Goal: Ask a question

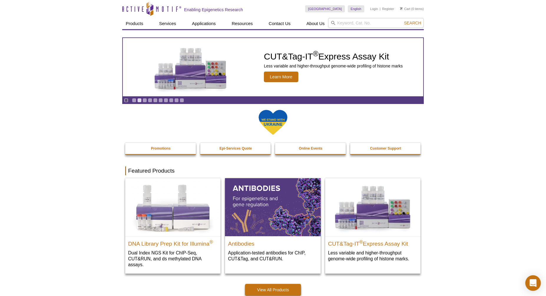
click at [531, 282] on icon "Open Intercom Messenger" at bounding box center [534, 283] width 8 height 8
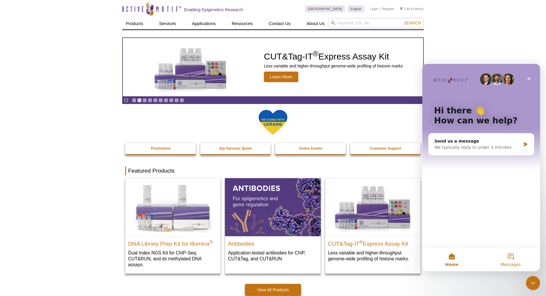
click at [514, 257] on button "Messages" at bounding box center [511, 260] width 59 height 24
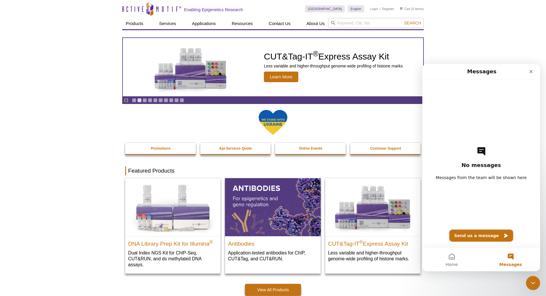
click at [481, 237] on button "Send us a message" at bounding box center [482, 236] width 64 height 12
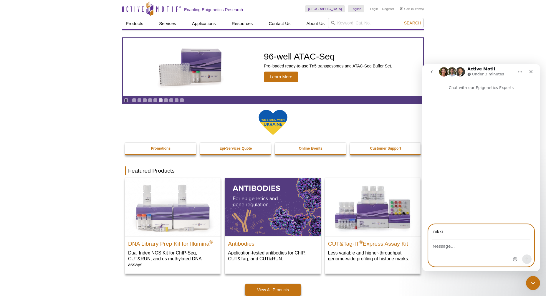
type input "[EMAIL_ADDRESS][DOMAIN_NAME]"
click at [462, 252] on div "Intercom messenger" at bounding box center [482, 253] width 106 height 27
click at [467, 249] on textarea "Message…" at bounding box center [482, 245] width 106 height 10
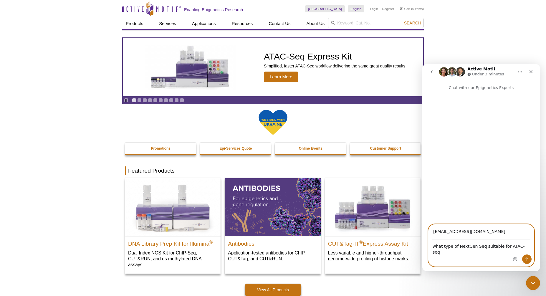
type textarea "what type of NextGen Seq suitable for ATAC-seq?"
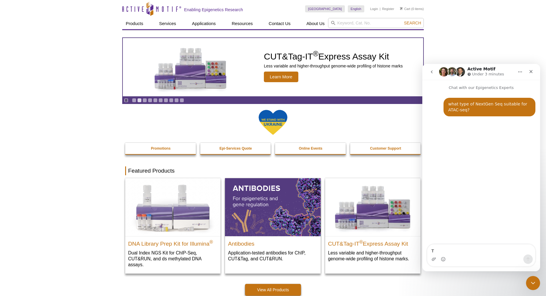
type textarea "Th"
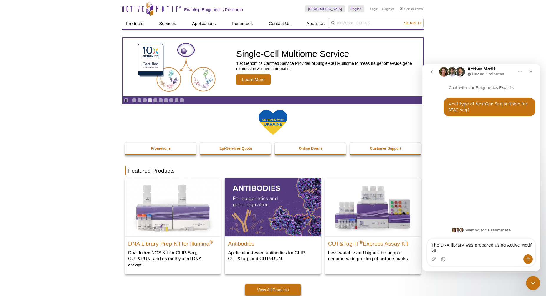
type textarea "The DNA library was prepared using Active Motif kit"
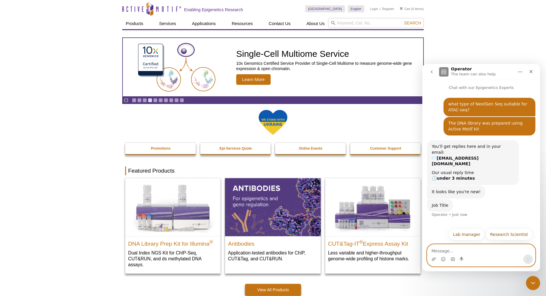
scroll to position [3, 0]
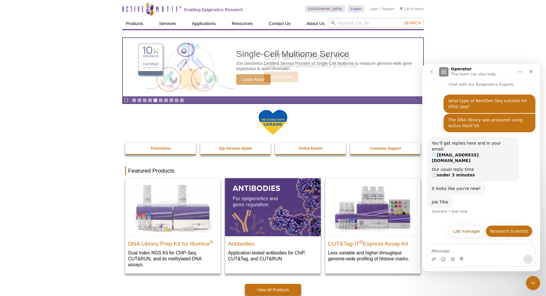
click at [514, 225] on button "Research Scientist" at bounding box center [509, 231] width 47 height 12
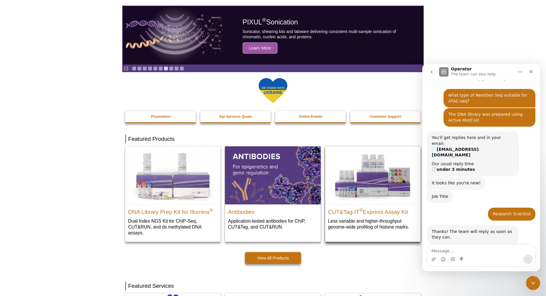
scroll to position [0, 0]
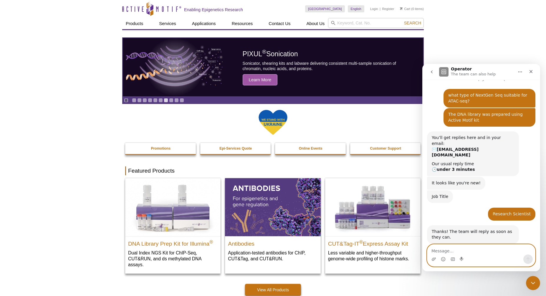
click at [480, 250] on textarea "Message…" at bounding box center [482, 250] width 108 height 10
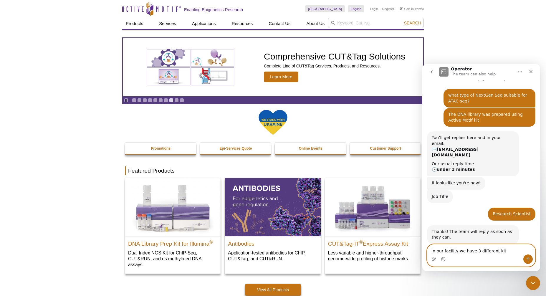
type textarea "In our facility we have 3 different kit"
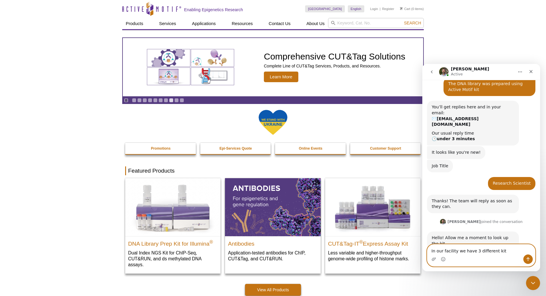
scroll to position [40, 0]
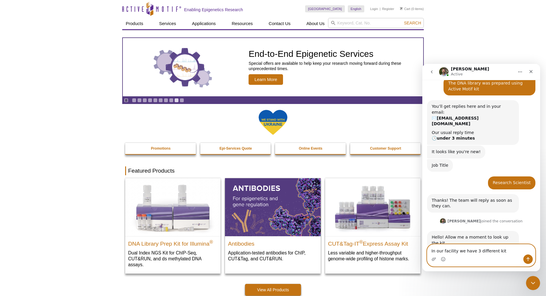
drag, startPoint x: 490, startPoint y: 251, endPoint x: 428, endPoint y: 252, distance: 62.5
click at [428, 252] on textarea "In our facility we have 3 different kit" at bounding box center [482, 250] width 108 height 10
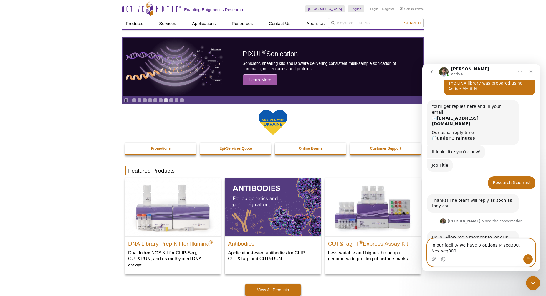
scroll to position [46, 0]
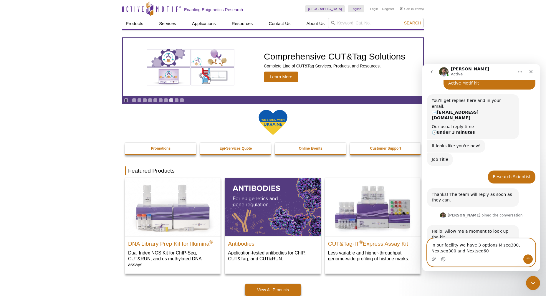
type textarea "in our facility we have 3 options Miseq300, Nextseq300 and Nextseq600"
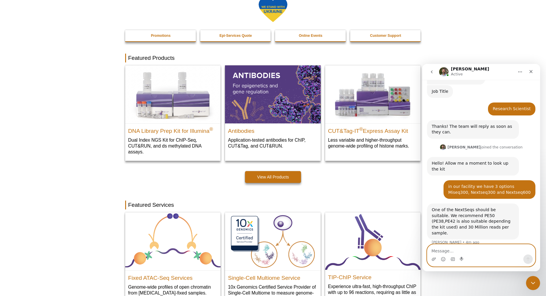
scroll to position [116, 0]
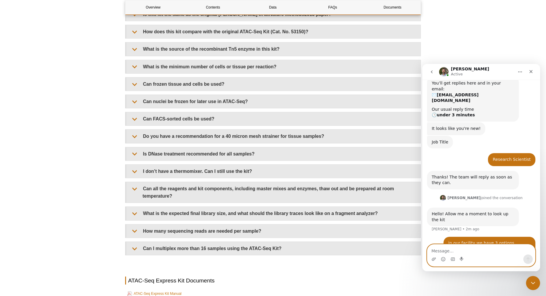
scroll to position [1243, 0]
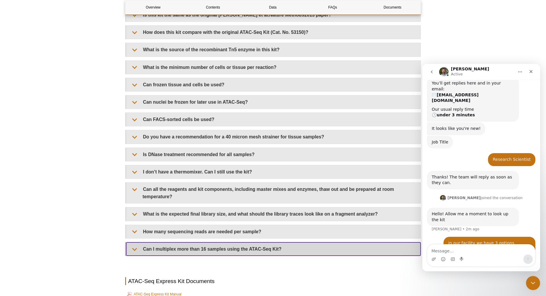
click at [280, 243] on summary "Can I multiplex more than 16 samples using the ATAC-Seq Kit?" at bounding box center [273, 249] width 294 height 13
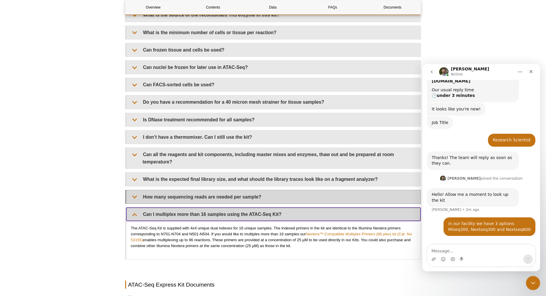
scroll to position [86, 0]
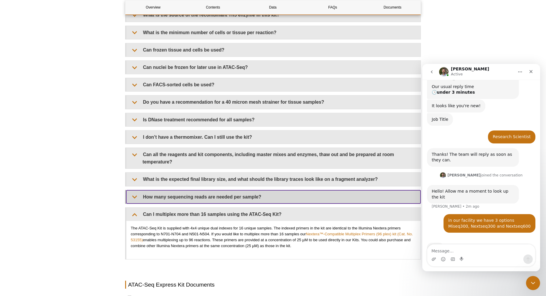
click at [271, 194] on summary "How many sequencing reads are needed per sample?" at bounding box center [273, 196] width 294 height 13
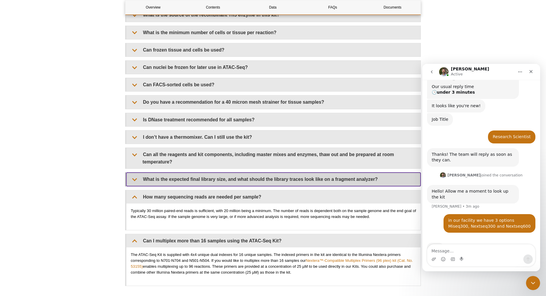
click at [332, 178] on summary "What is the expected final library size, and what should the library traces loo…" at bounding box center [273, 179] width 294 height 13
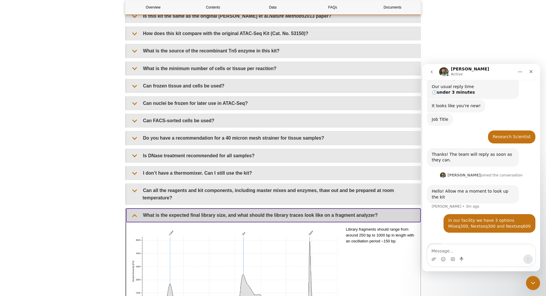
scroll to position [1241, 0]
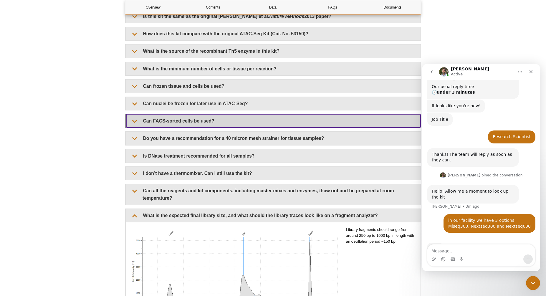
click at [205, 118] on summary "Can FACS-sorted cells be used?" at bounding box center [273, 120] width 294 height 13
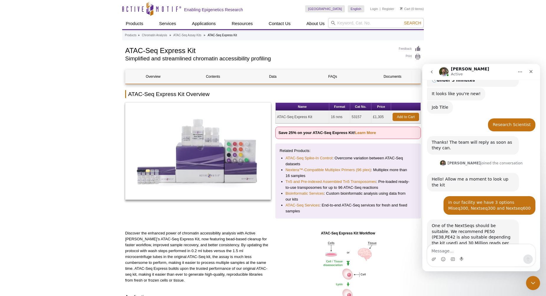
scroll to position [98, 0]
click at [471, 253] on textarea "Message…" at bounding box center [482, 250] width 108 height 10
drag, startPoint x: 462, startPoint y: 215, endPoint x: 474, endPoint y: 214, distance: 11.2
click at [474, 223] on div "One of the NextSeqs should be suitable. We recommend PE50 (PE38,PE42 is also su…" at bounding box center [473, 237] width 83 height 29
copy div "PE50"
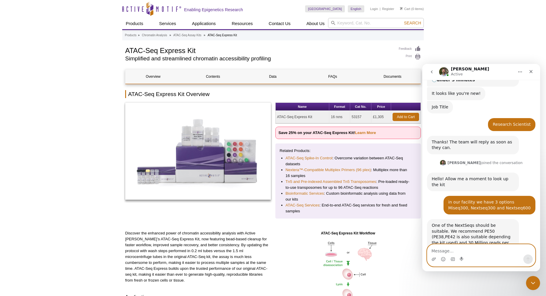
click at [476, 254] on textarea "Message…" at bounding box center [482, 250] width 108 height 10
type textarea "thank you"
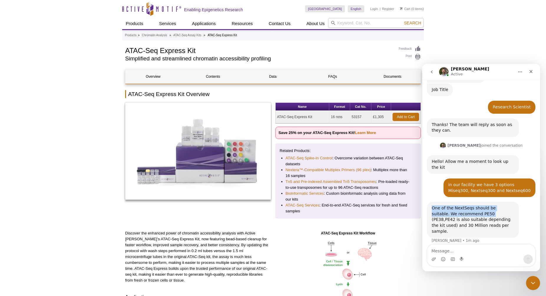
drag, startPoint x: 433, startPoint y: 190, endPoint x: 474, endPoint y: 196, distance: 41.6
click at [474, 205] on div "One of the NextSeqs should be suitable. We recommend PE50 (PE38,PE42 is also su…" at bounding box center [473, 219] width 83 height 29
copy div "One of the NextSeqs should be suitable. We recommend PE50"
